Goal: Use online tool/utility: Use online tool/utility

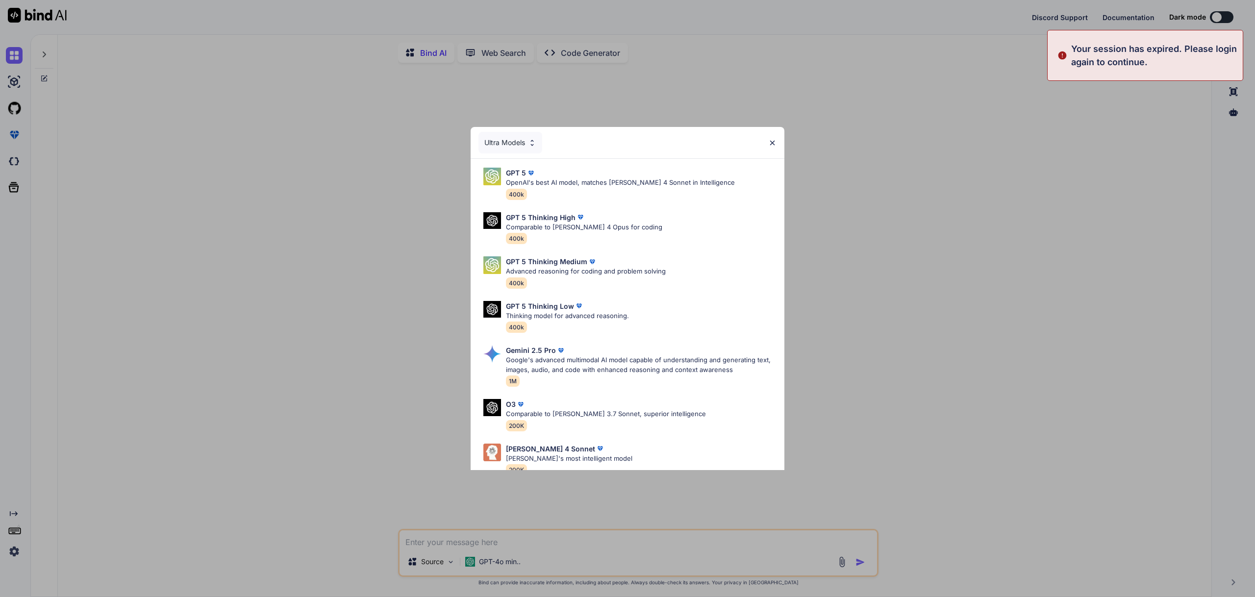
type textarea "x"
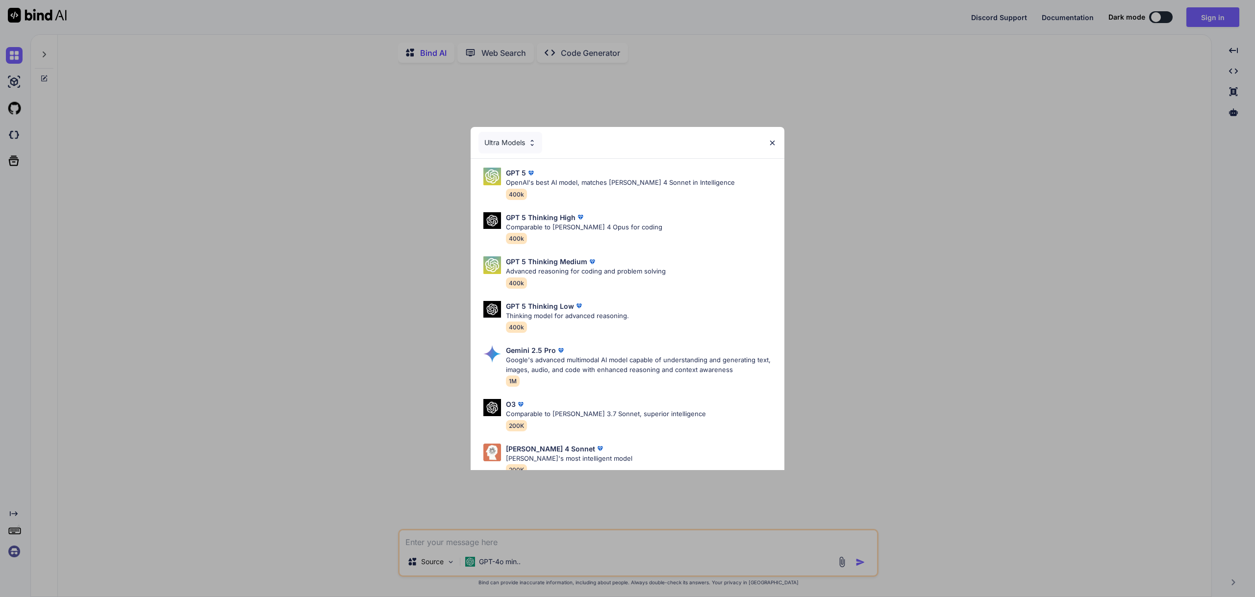
click at [1208, 21] on div "Ultra Models GPT 5 OpenAI's best AI model, matches [PERSON_NAME] 4 Sonnet in In…" at bounding box center [627, 298] width 1255 height 597
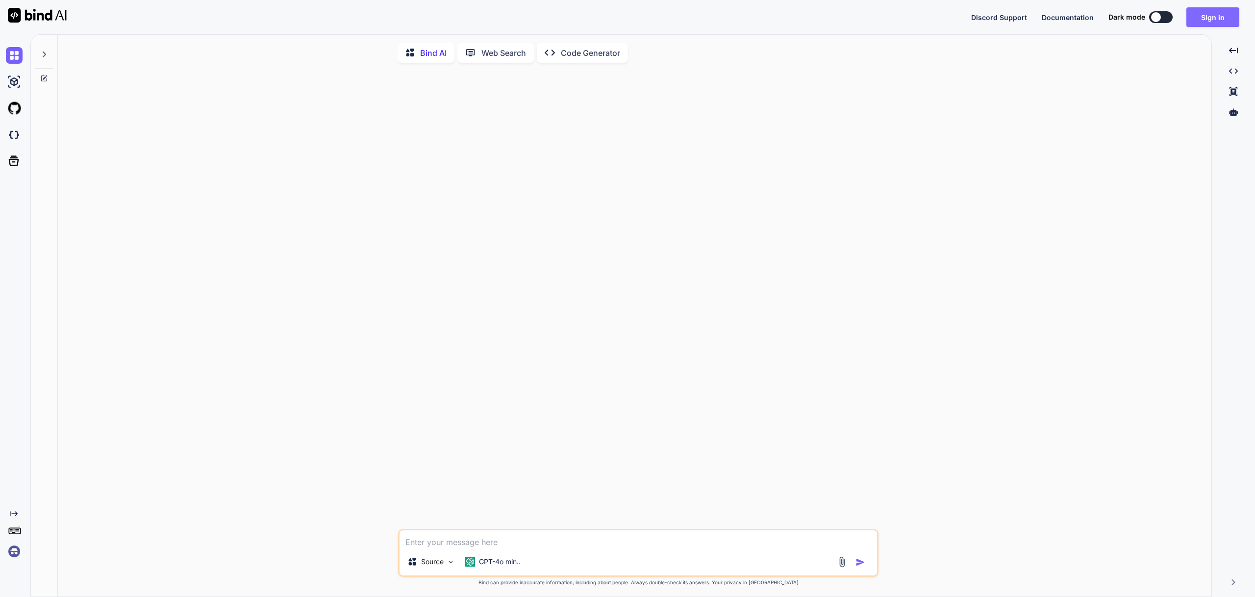
click at [1215, 17] on button "Sign in" at bounding box center [1212, 17] width 53 height 20
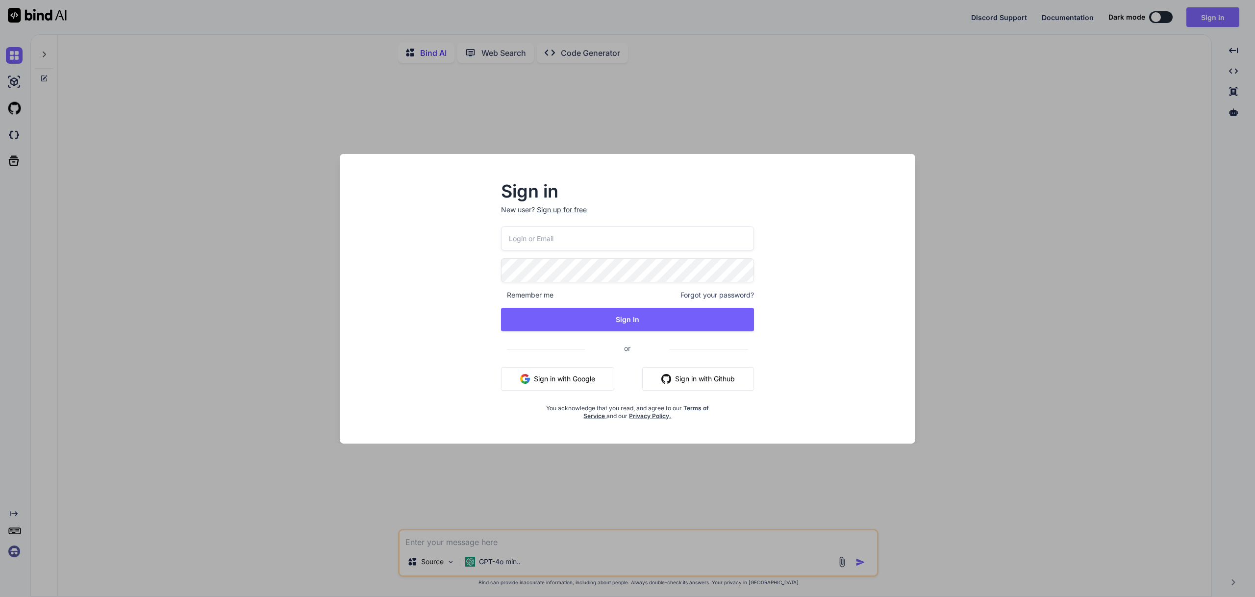
type input "[EMAIL_ADDRESS][DOMAIN_NAME]"
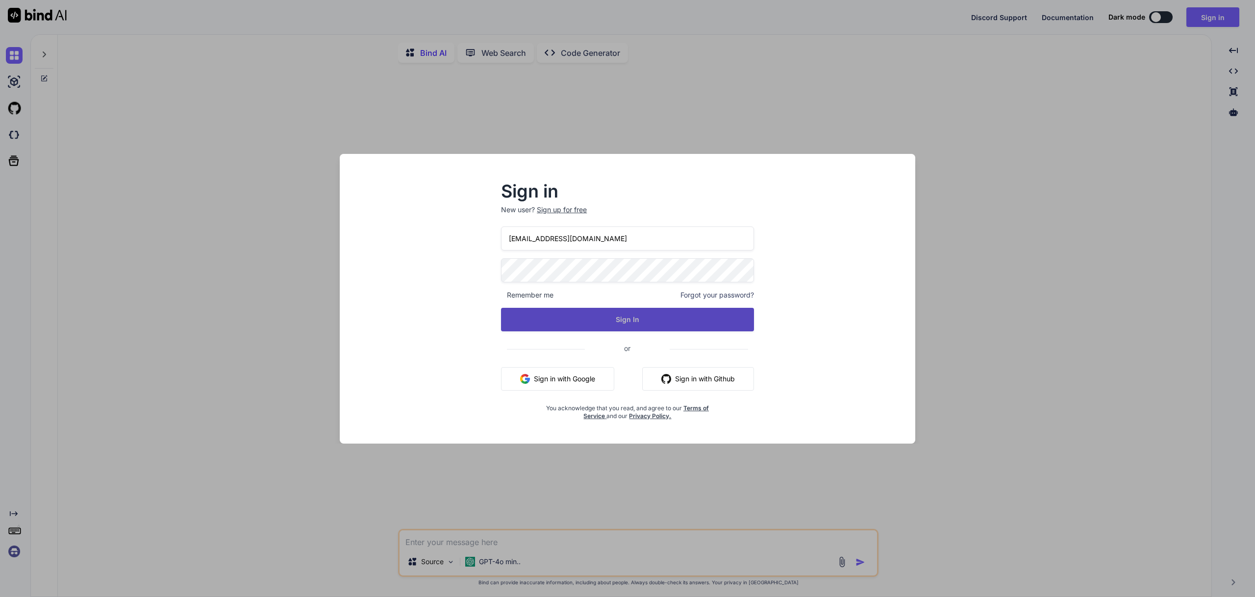
click at [628, 321] on button "Sign In" at bounding box center [627, 320] width 253 height 24
click at [633, 317] on button "Sign In" at bounding box center [627, 320] width 253 height 24
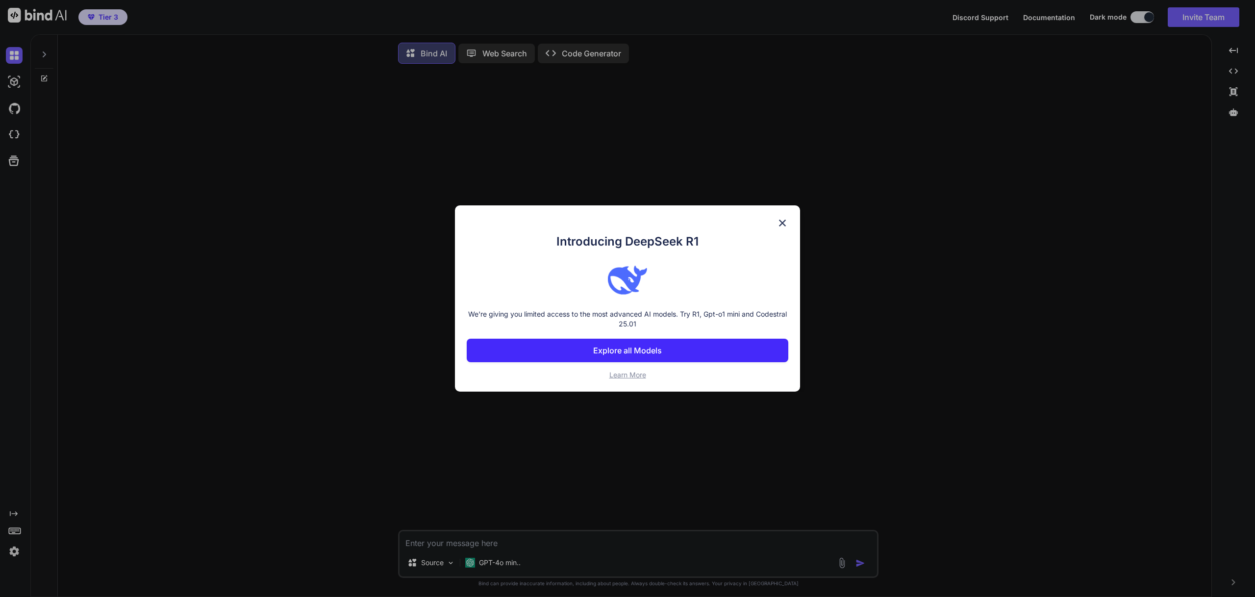
click at [645, 345] on p "Explore all Models" at bounding box center [627, 351] width 69 height 12
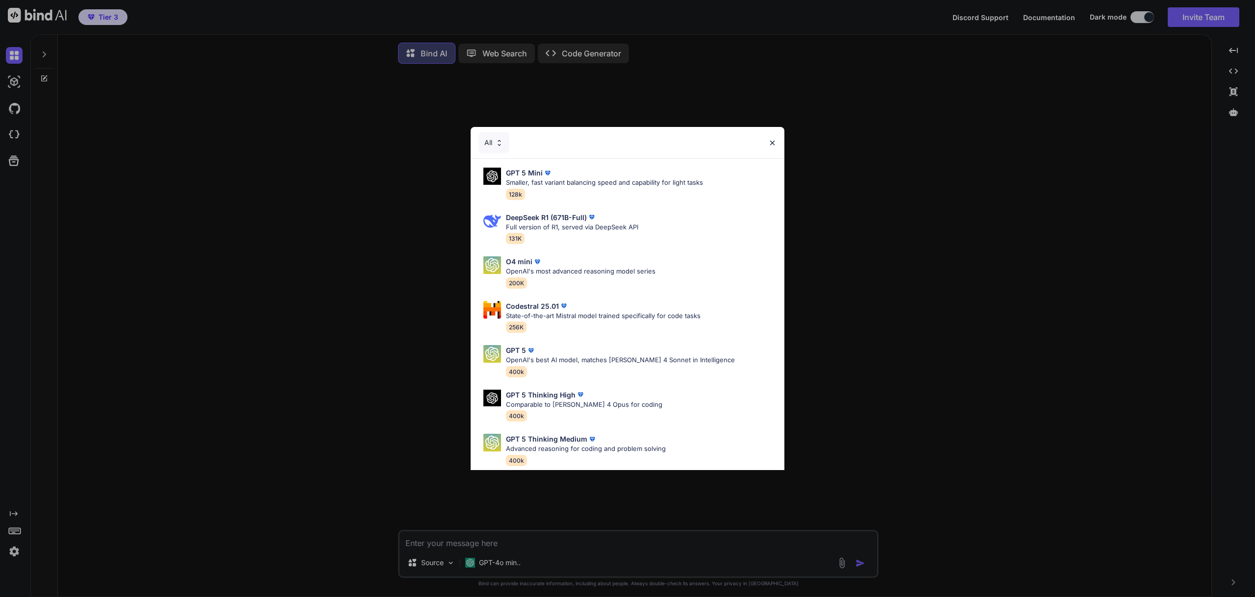
click at [773, 139] on img at bounding box center [772, 143] width 8 height 8
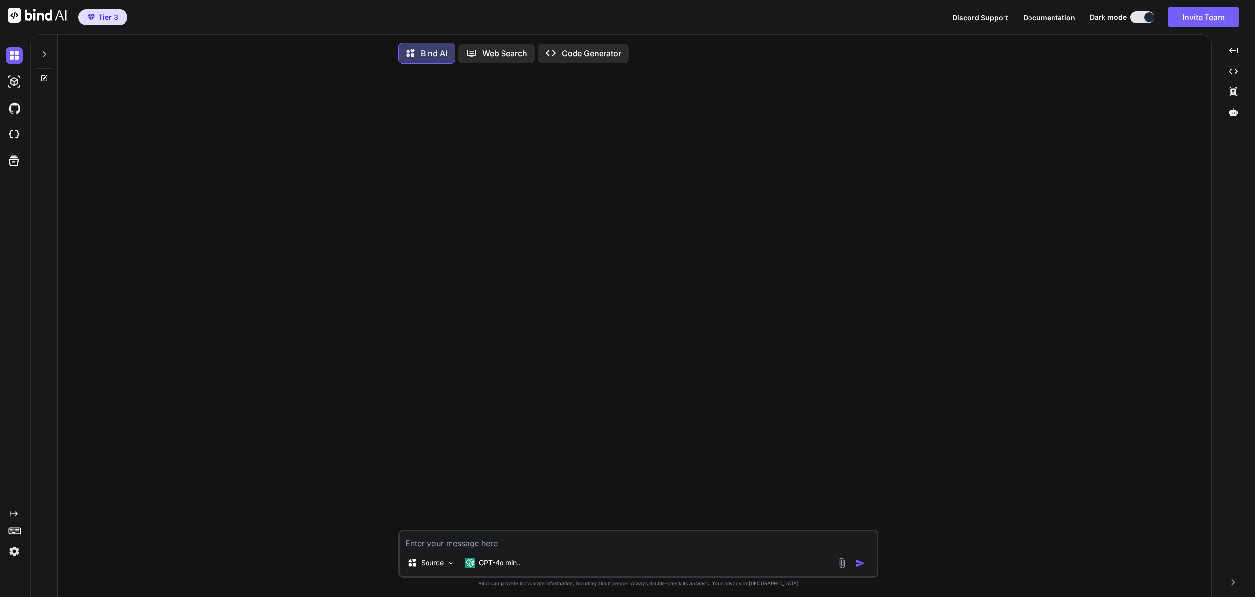
click at [1064, 20] on span "Documentation" at bounding box center [1049, 17] width 52 height 8
click at [621, 52] on p "Code Generator" at bounding box center [591, 54] width 59 height 12
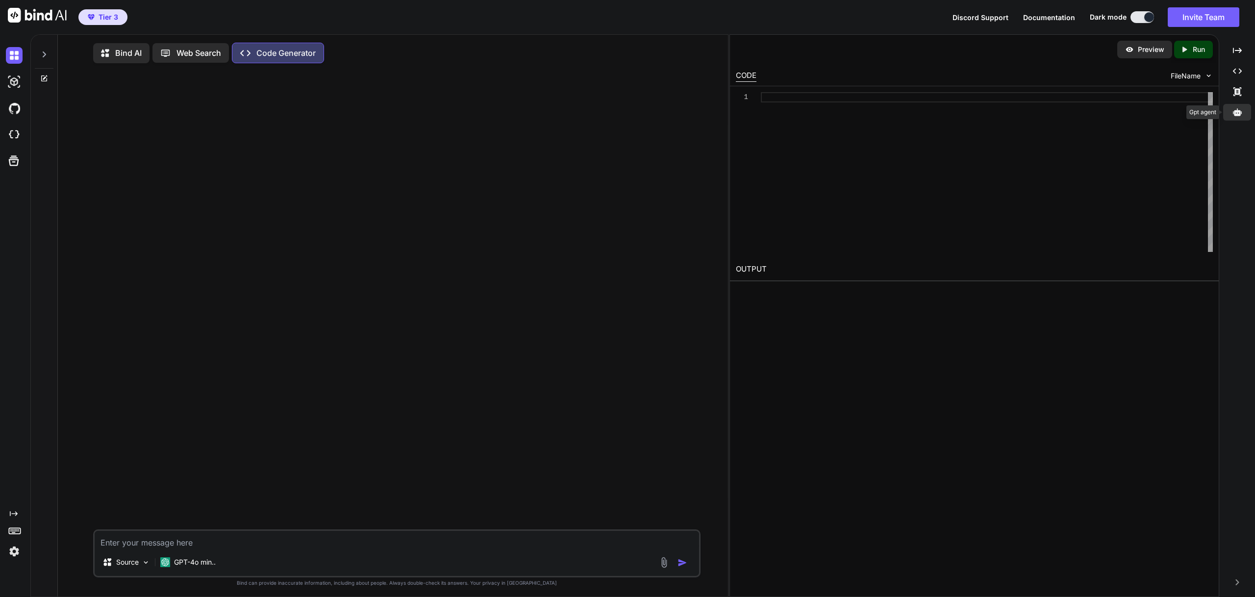
click at [1237, 111] on icon at bounding box center [1237, 111] width 9 height 7
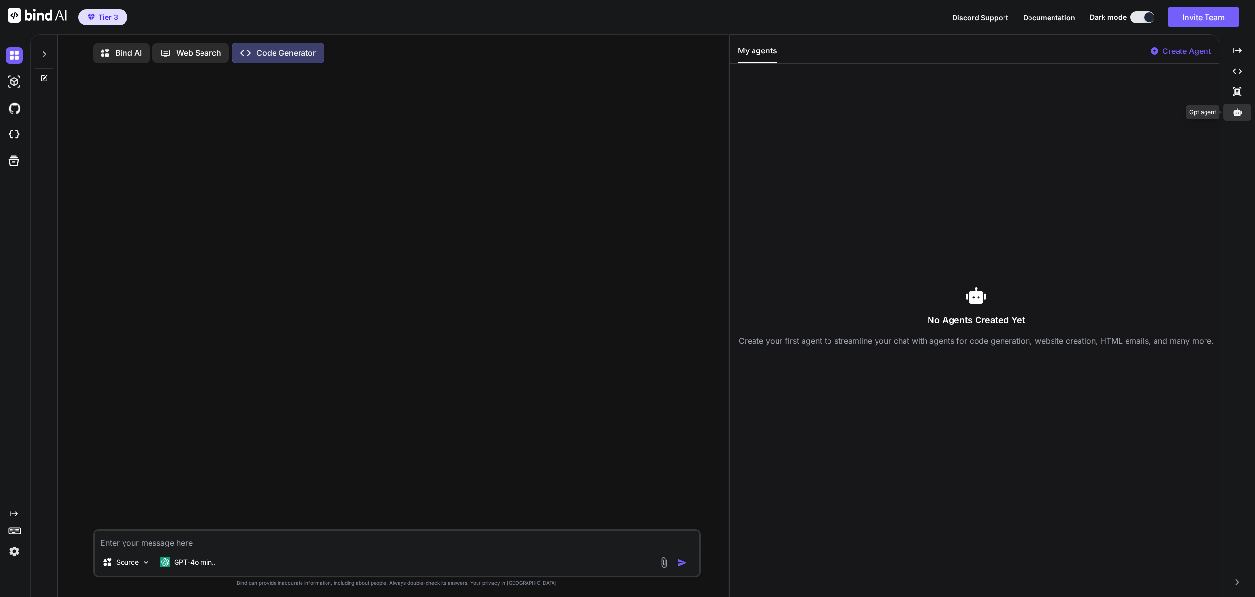
click at [1237, 114] on icon at bounding box center [1237, 111] width 9 height 7
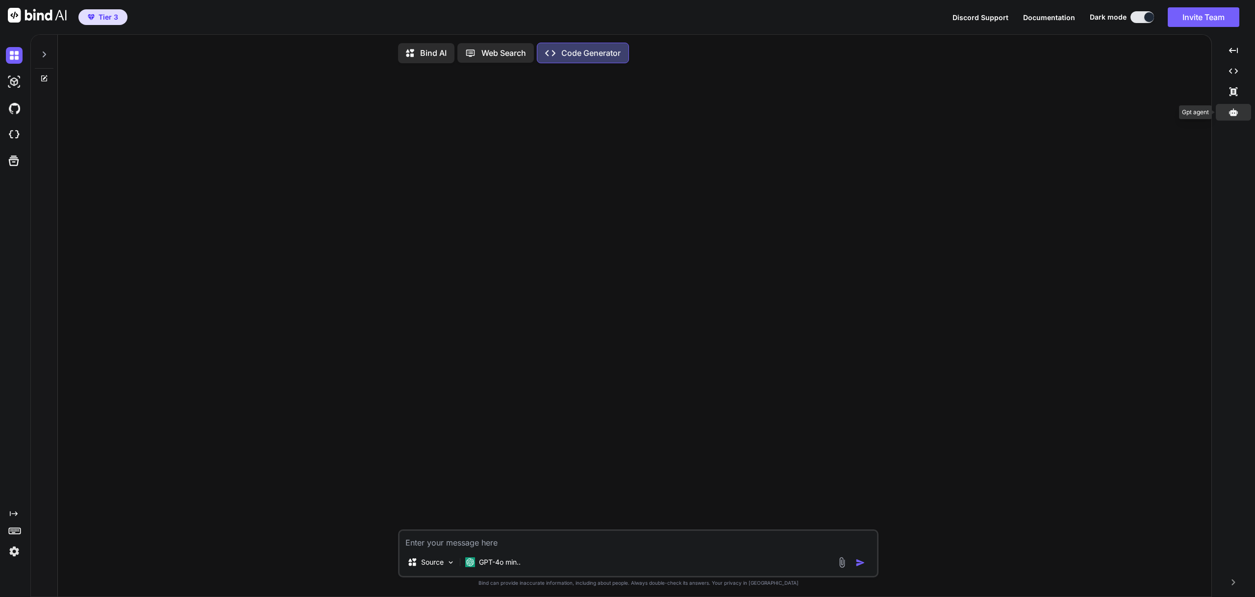
click at [1230, 108] on icon at bounding box center [1233, 112] width 9 height 9
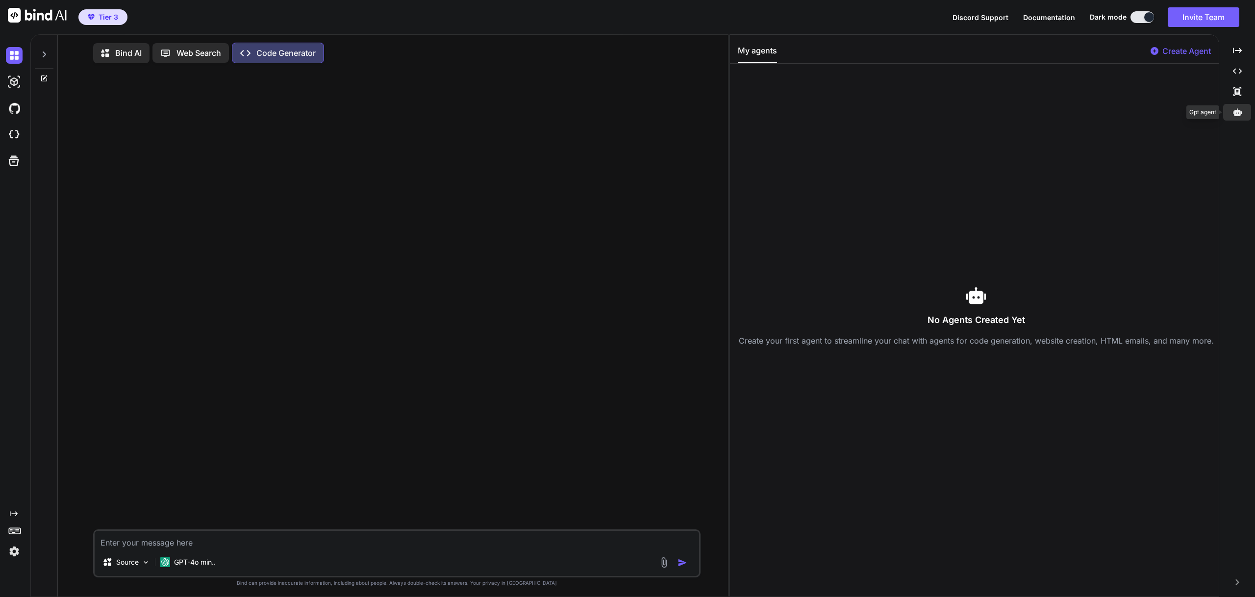
click at [1240, 112] on icon at bounding box center [1237, 112] width 9 height 9
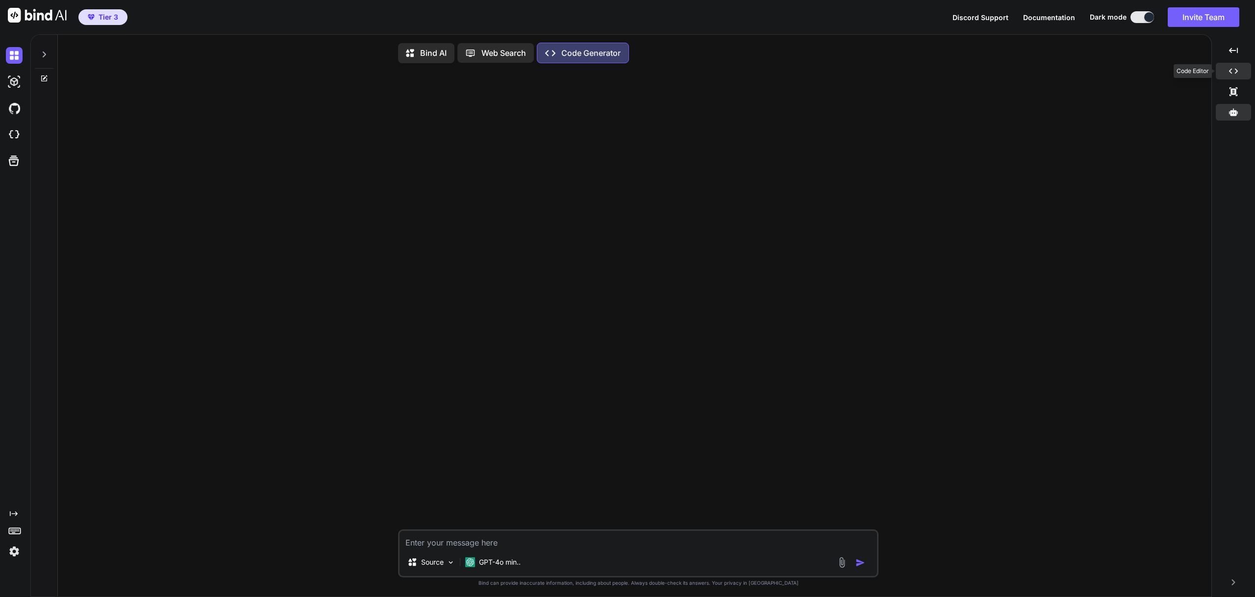
click at [1233, 69] on icon "Created with Pixso." at bounding box center [1233, 71] width 9 height 9
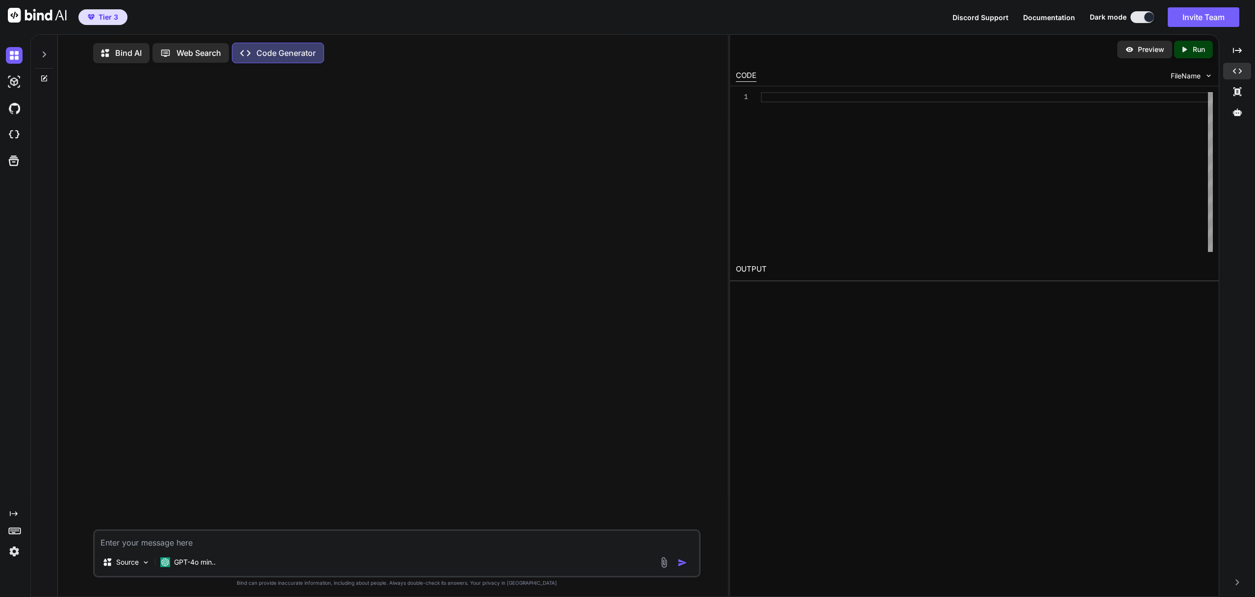
click at [192, 543] on textarea at bounding box center [397, 540] width 604 height 18
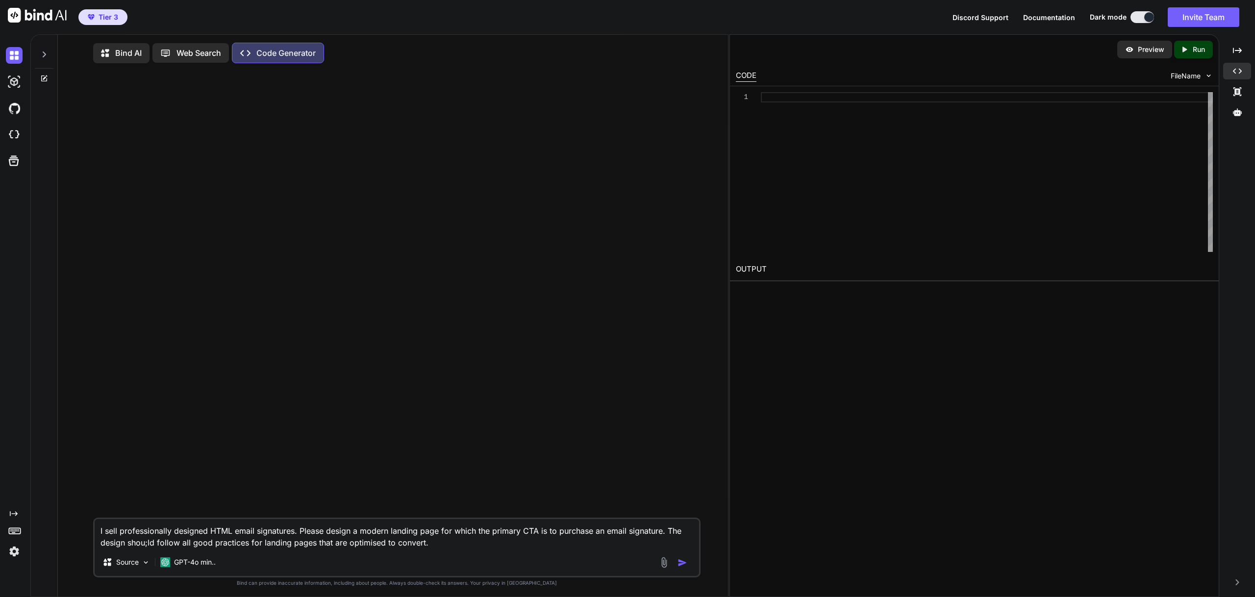
click at [147, 545] on textarea "I sell professionally designed HTML email signatures. Please design a modern la…" at bounding box center [397, 533] width 604 height 29
click at [460, 543] on textarea "I sell professionally designed HTML email signatures. Please design a modern la…" at bounding box center [397, 533] width 604 height 29
paste textarea "[URL][DOMAIN_NAME]"
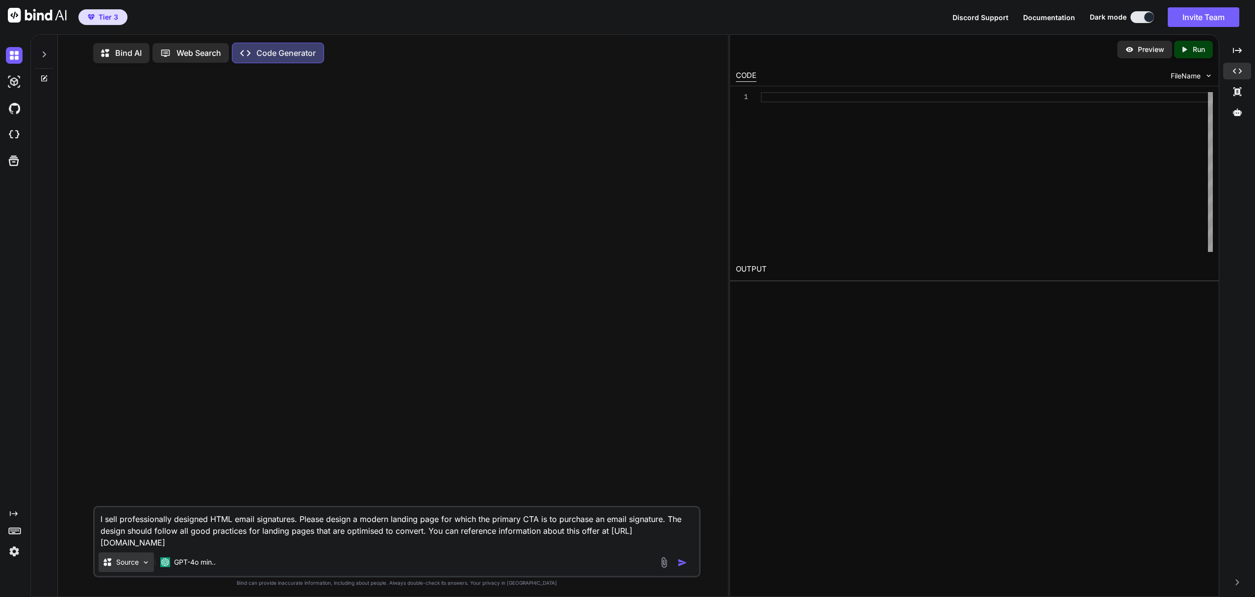
type textarea "I sell professionally designed HTML email signatures. Please design a modern la…"
click at [143, 564] on img at bounding box center [146, 562] width 8 height 8
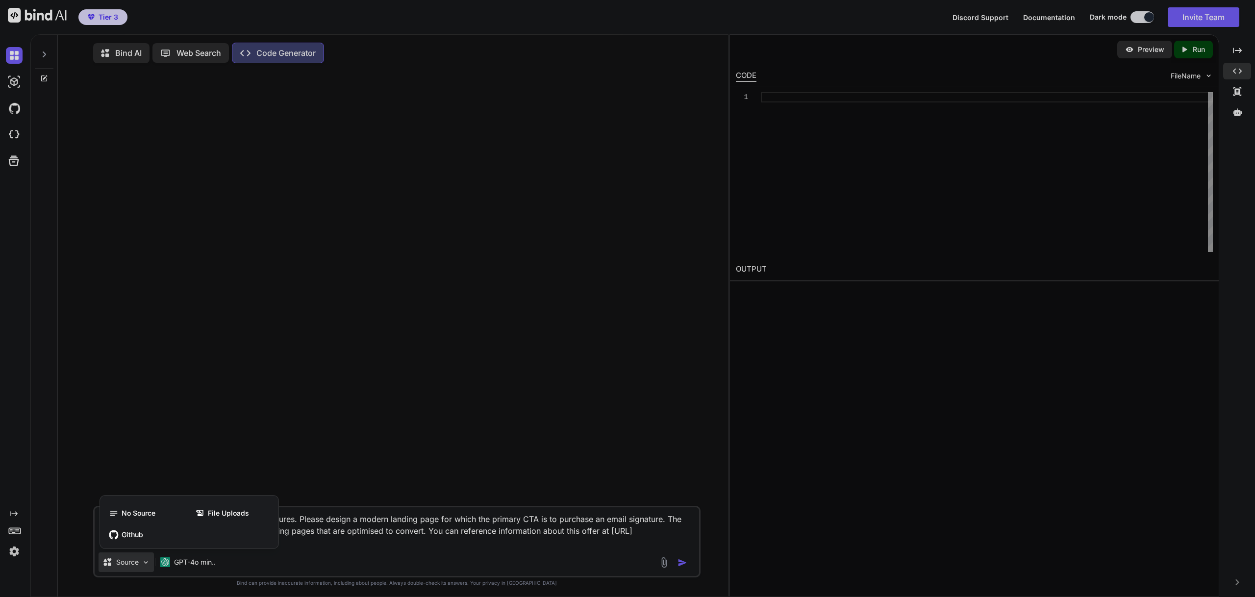
click at [143, 564] on div at bounding box center [627, 298] width 1255 height 597
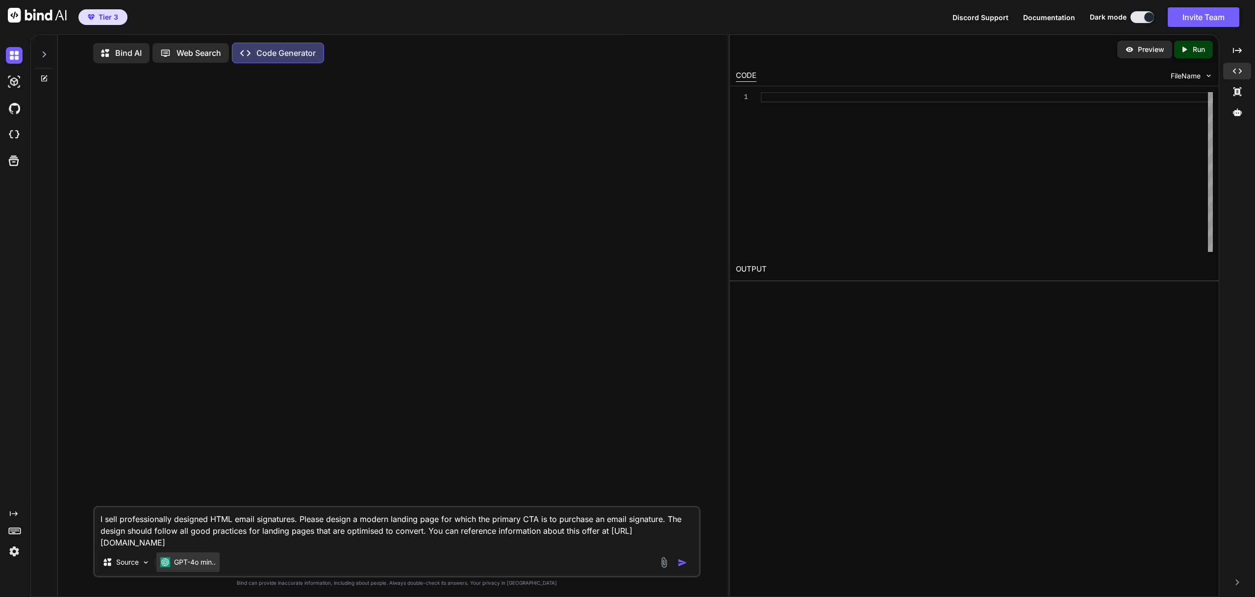
click at [202, 565] on p "GPT-4o min.." at bounding box center [195, 562] width 42 height 10
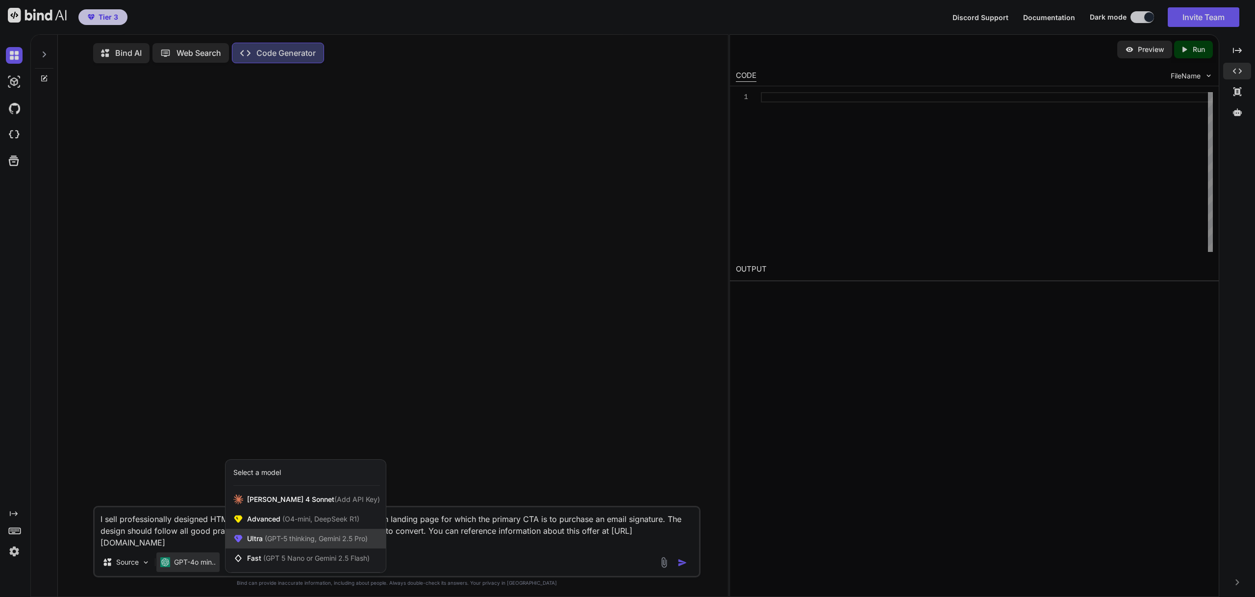
click at [352, 541] on span "(GPT-5 thinking, Gemini 2.5 Pro)" at bounding box center [315, 538] width 105 height 8
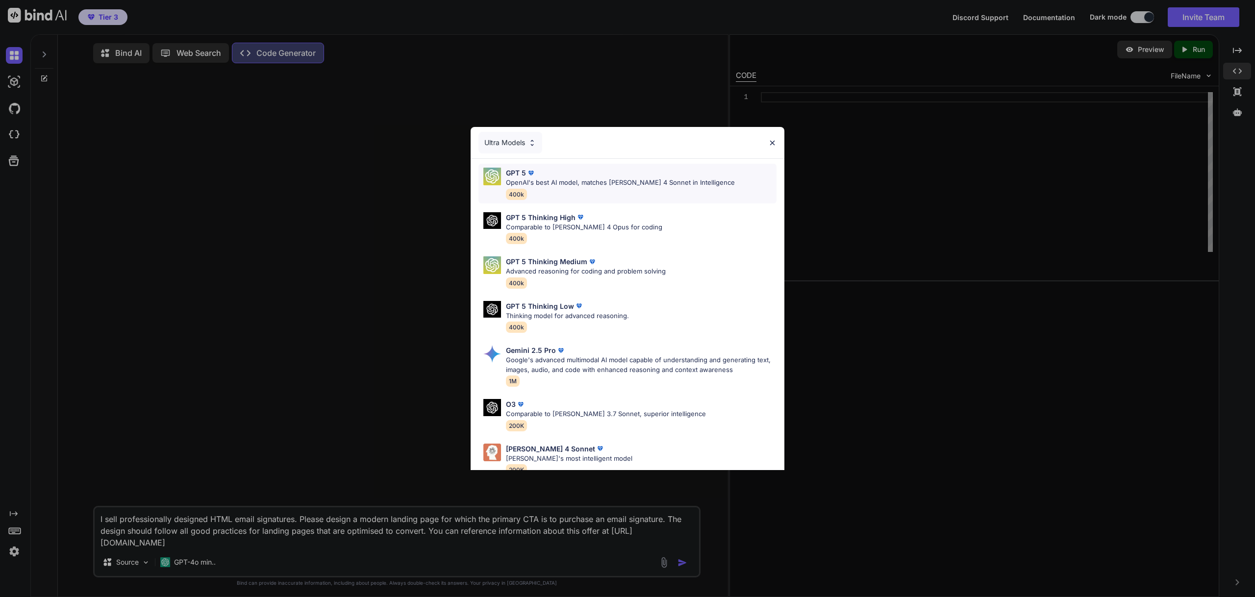
click at [670, 179] on p "OpenAI's best AI model, matches [PERSON_NAME] 4 Sonnet in Intelligence" at bounding box center [620, 183] width 229 height 10
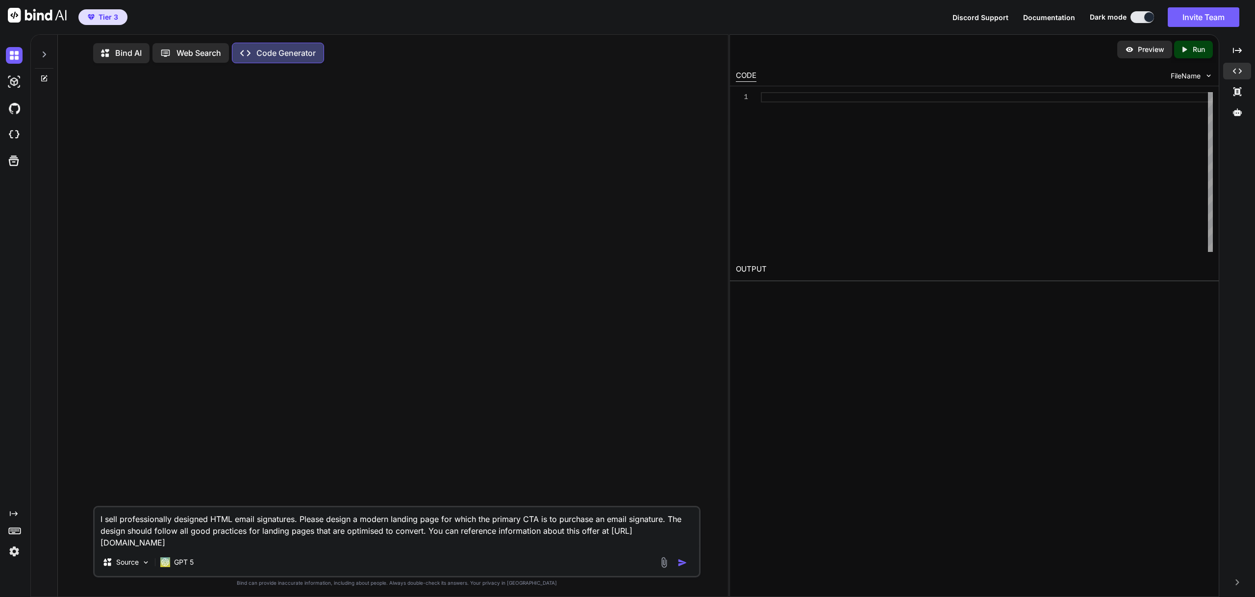
click at [681, 565] on img "button" at bounding box center [683, 563] width 10 height 10
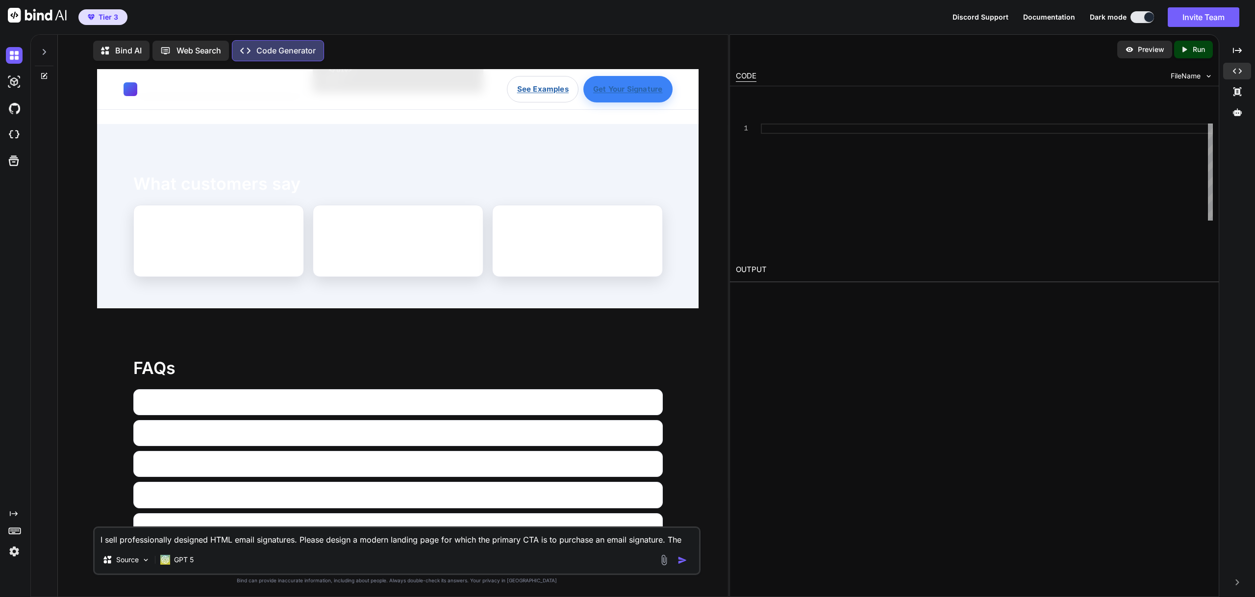
scroll to position [2754, 0]
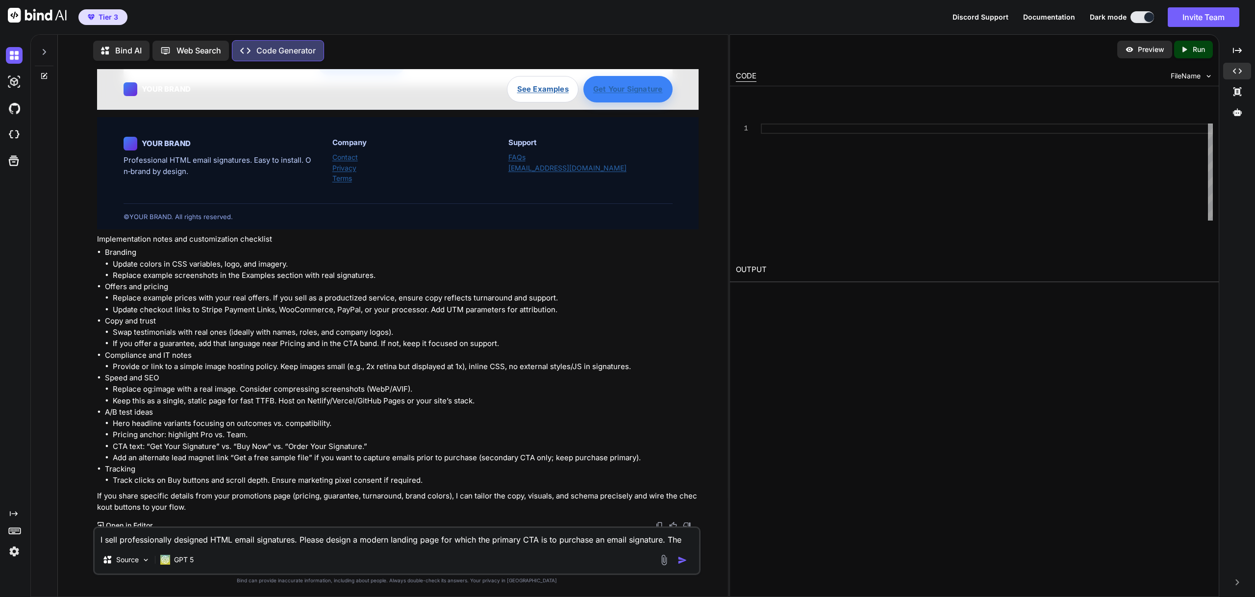
click at [139, 522] on p "Open in Editor" at bounding box center [129, 526] width 47 height 10
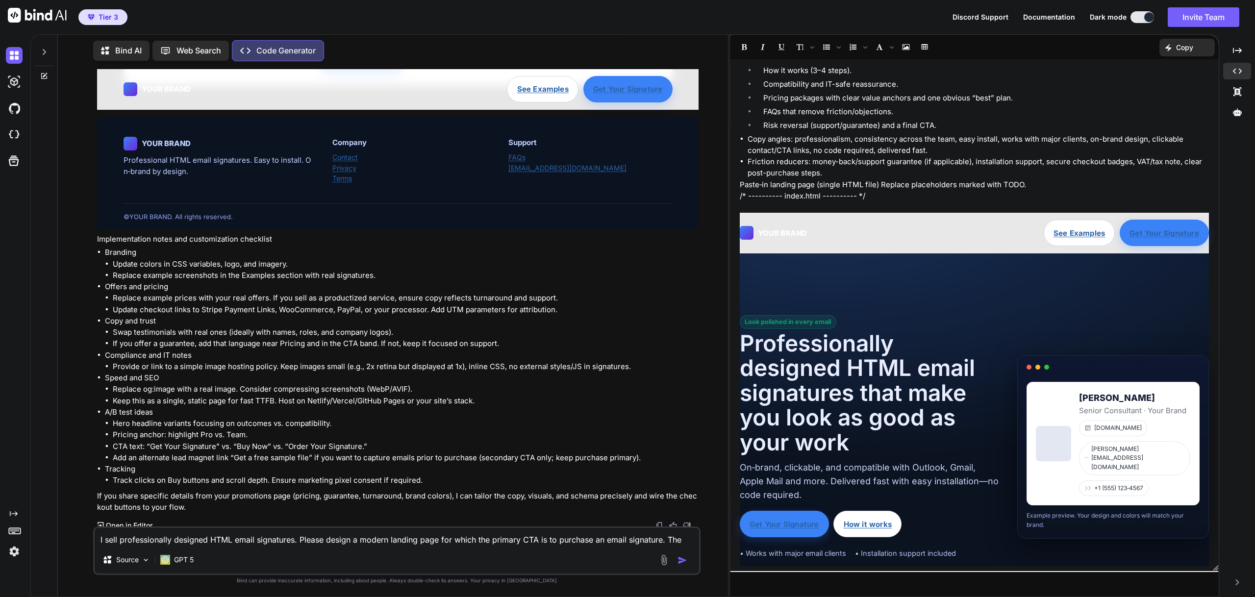
scroll to position [0, 0]
